Goal: Task Accomplishment & Management: Manage account settings

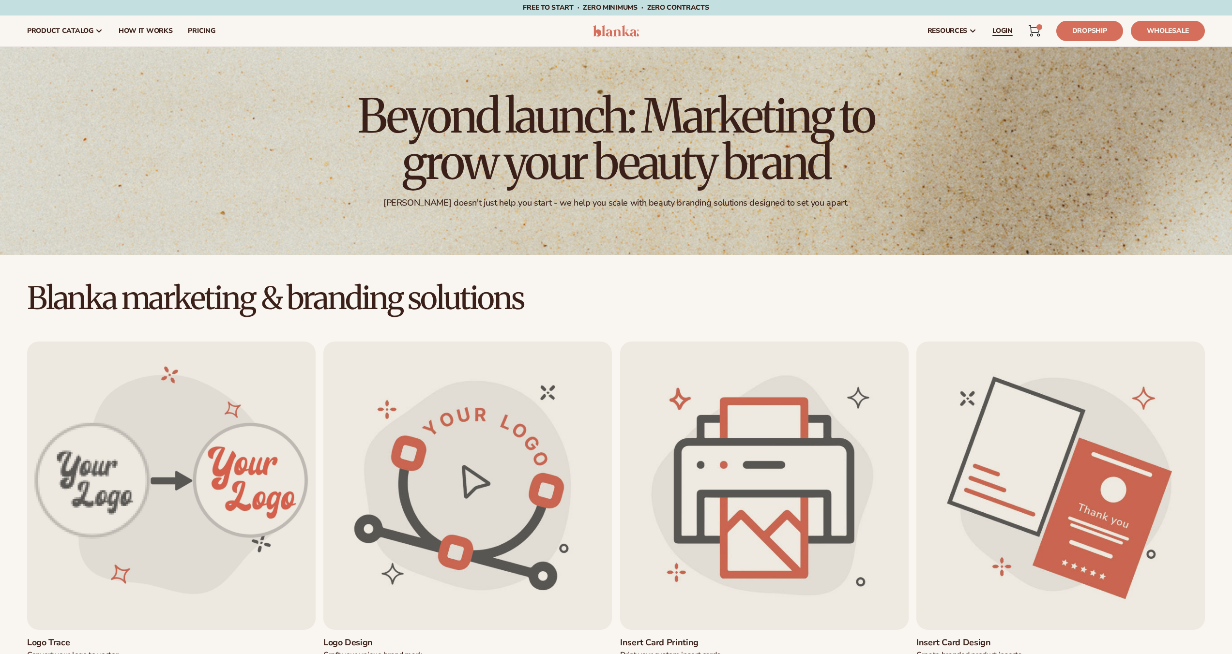
click at [469, 30] on span "LOGIN" at bounding box center [1002, 31] width 20 height 8
